Goal: Entertainment & Leisure: Consume media (video, audio)

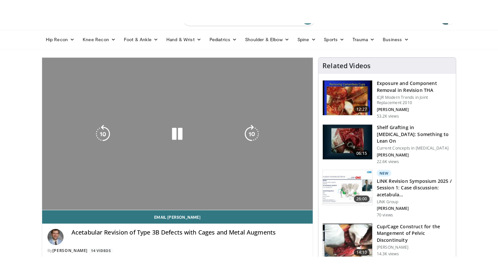
scroll to position [65, 0]
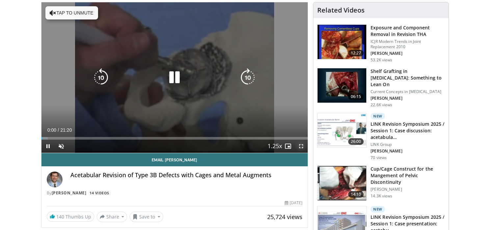
click at [302, 146] on span "Video Player" at bounding box center [301, 145] width 13 height 13
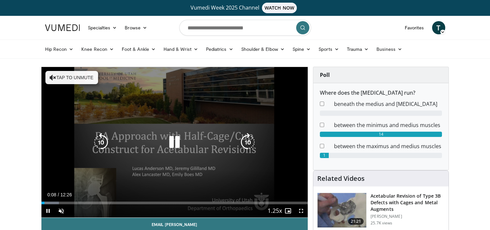
click at [178, 149] on icon "Video Player" at bounding box center [174, 142] width 18 height 18
